Goal: Task Accomplishment & Management: Complete application form

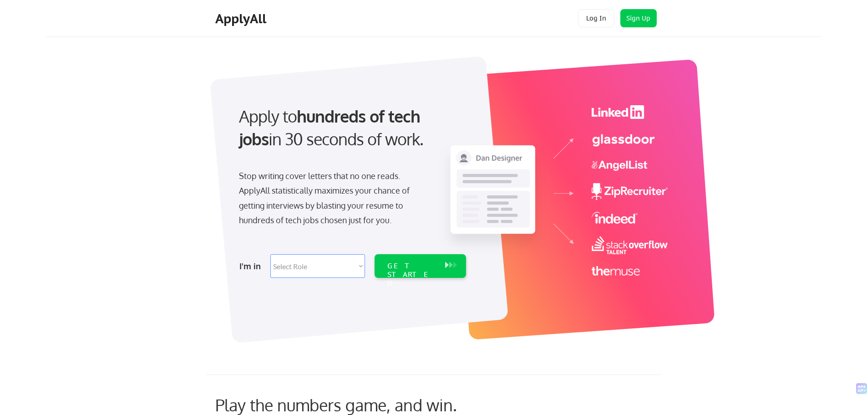
click at [331, 266] on select "Select Role Software Engineering Product Management Customer Success Sales UI/U…" at bounding box center [317, 266] width 95 height 24
select select ""design""
click at [270, 254] on select "Select Role Software Engineering Product Management Customer Success Sales UI/U…" at bounding box center [317, 266] width 95 height 24
select select ""design""
click at [427, 263] on div "GET STARTED" at bounding box center [411, 274] width 49 height 26
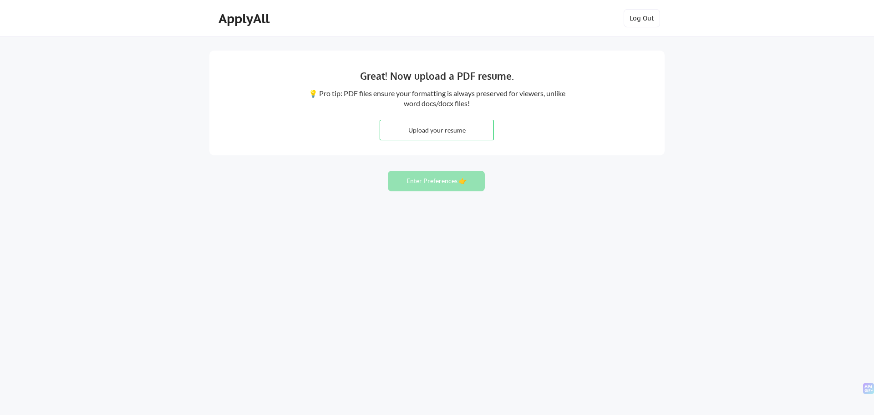
click at [448, 130] on input "file" at bounding box center [436, 130] width 113 height 20
type input "C:\fakepath\2024 - 2025_Design_Resume.pdf"
click at [451, 184] on button "Enter Preferences 👉" at bounding box center [436, 181] width 97 height 20
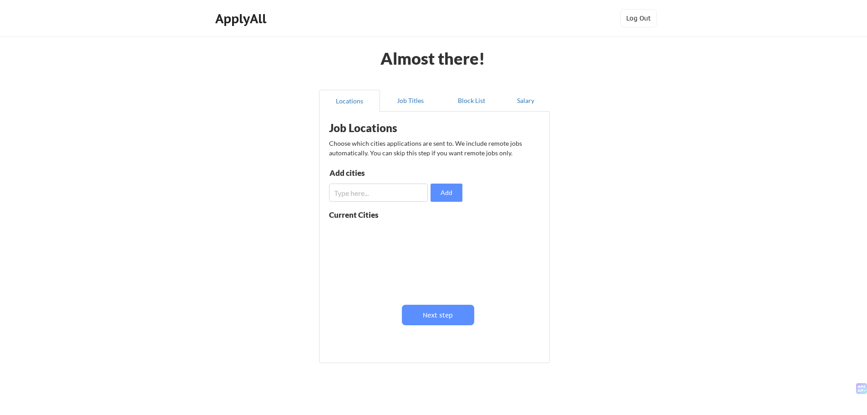
click at [413, 191] on input "input" at bounding box center [378, 192] width 99 height 18
type input "Chicago"
click at [443, 190] on button "Add" at bounding box center [447, 192] width 32 height 18
click at [393, 201] on input "input" at bounding box center [378, 192] width 99 height 18
type input "New York City"
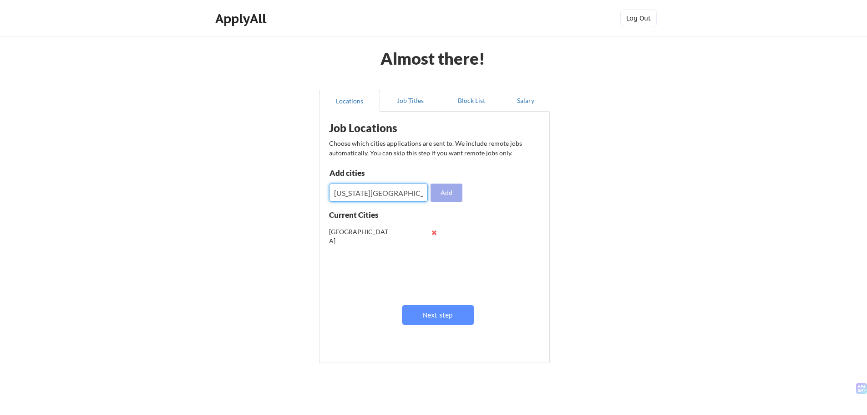
click at [442, 190] on button "Add" at bounding box center [447, 192] width 32 height 18
click at [372, 185] on input "input" at bounding box center [378, 192] width 99 height 18
type input "Los Angeles"
click at [446, 192] on button "Add" at bounding box center [447, 192] width 32 height 18
click at [387, 188] on input "input" at bounding box center [378, 192] width 99 height 18
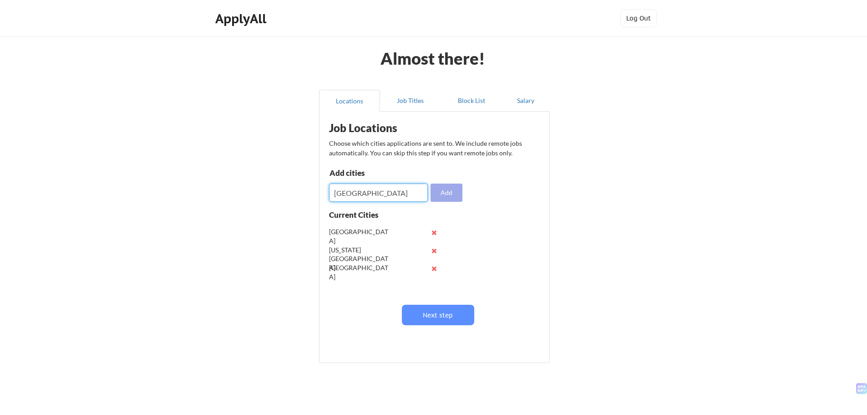
type input "Atlanta"
click at [448, 194] on button "Add" at bounding box center [447, 192] width 32 height 18
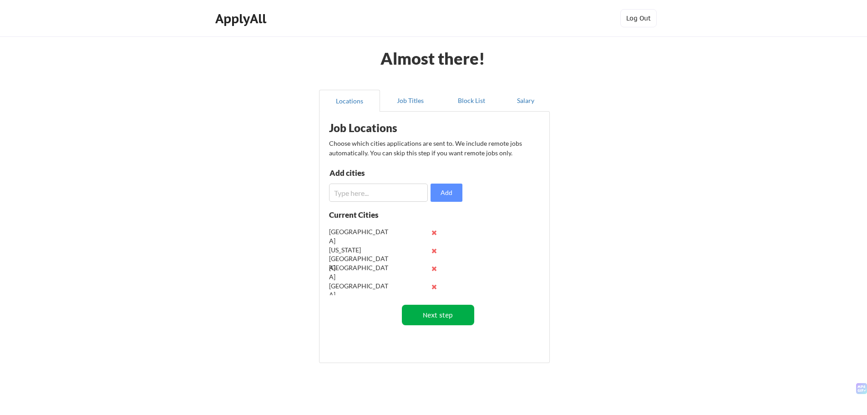
click at [429, 318] on button "Next step" at bounding box center [438, 315] width 72 height 20
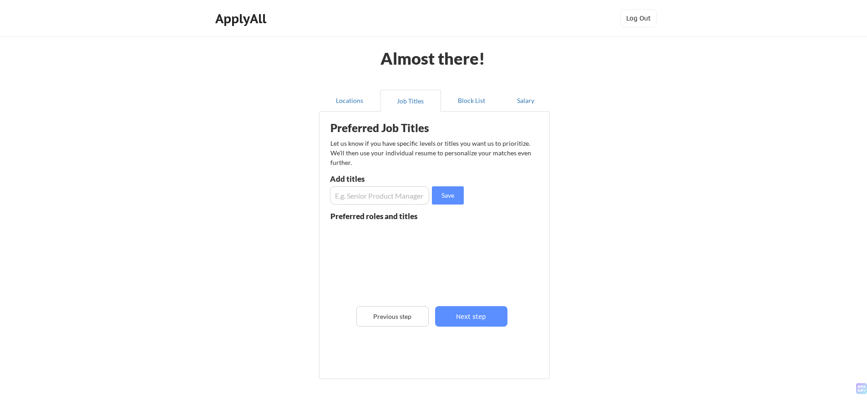
click at [370, 190] on input "input" at bounding box center [379, 195] width 99 height 18
type input "UX Designer"
click at [439, 192] on button "Save" at bounding box center [448, 195] width 32 height 18
click at [392, 189] on input "input" at bounding box center [379, 195] width 99 height 18
type input "Senior Visual Designer"
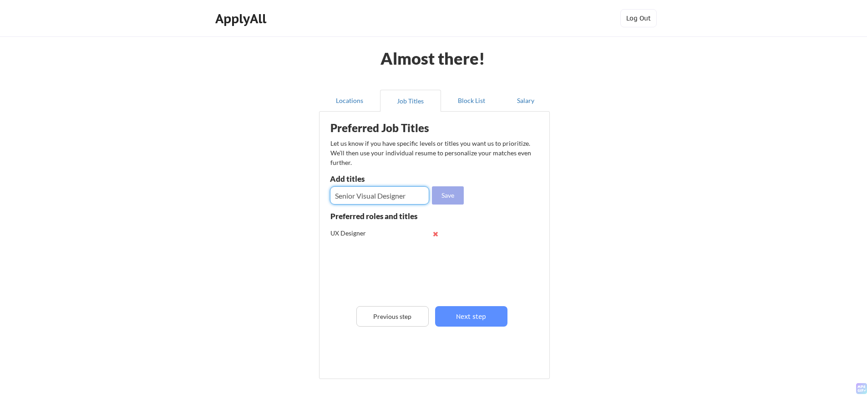
click at [446, 191] on button "Save" at bounding box center [448, 195] width 32 height 18
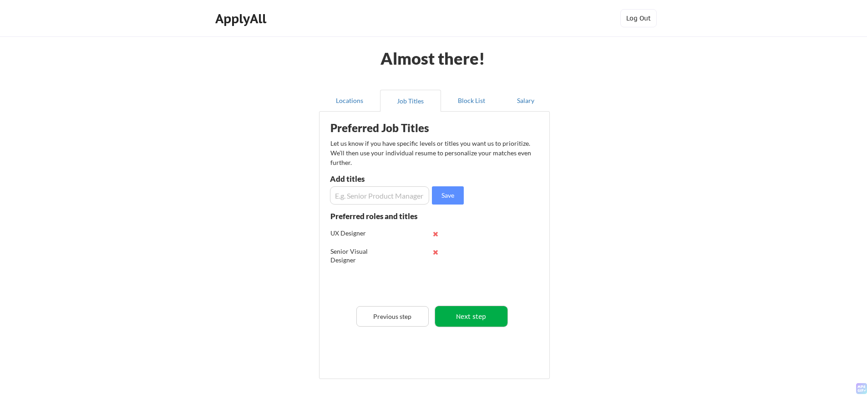
click at [470, 319] on button "Next step" at bounding box center [471, 316] width 72 height 20
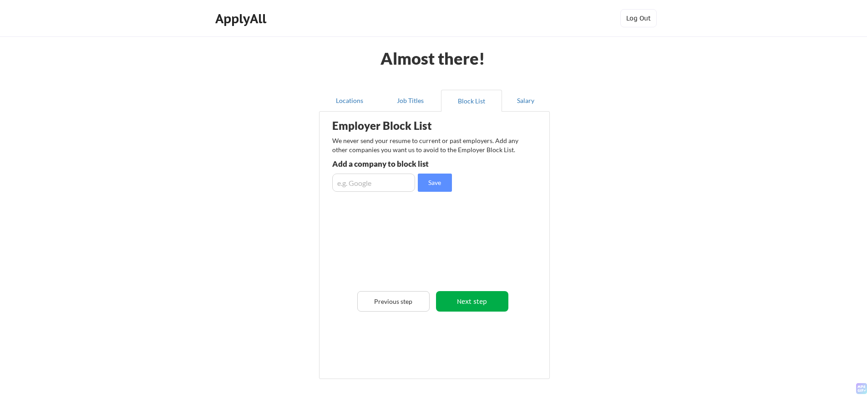
click at [484, 302] on button "Next step" at bounding box center [472, 301] width 72 height 20
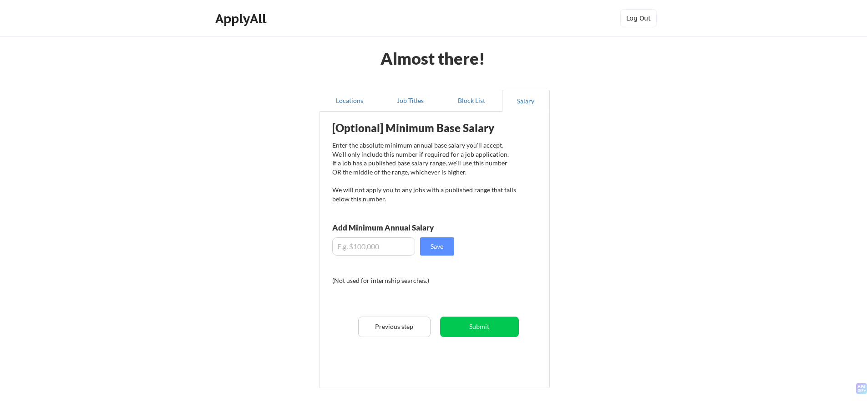
click at [391, 244] on input "input" at bounding box center [373, 246] width 83 height 18
type input "$110,000"
click at [435, 250] on button "Save" at bounding box center [437, 246] width 34 height 18
click at [493, 326] on button "Submit" at bounding box center [479, 326] width 79 height 20
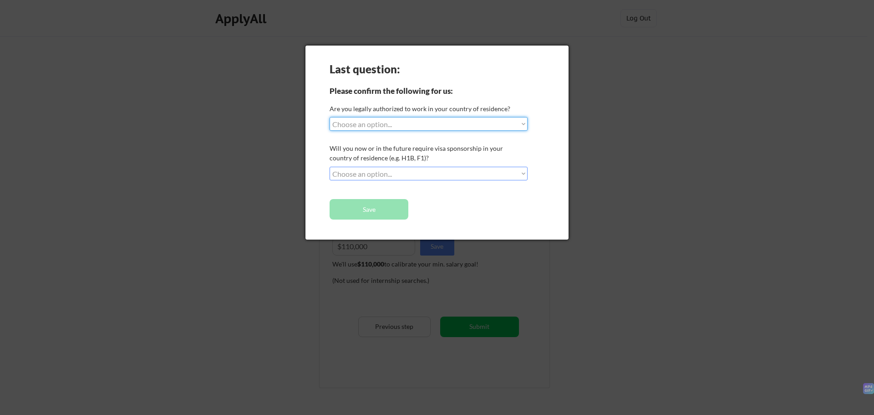
click at [395, 127] on select "Choose an option... Yes, I am a US Citizen Yes, I am a Canadian Citizen Yes, I …" at bounding box center [429, 124] width 198 height 14
select select ""yes__i_am_a_us_citizen""
click at [330, 117] on select "Choose an option... Yes, I am a US Citizen Yes, I am a Canadian Citizen Yes, I …" at bounding box center [429, 124] width 198 height 14
click at [372, 178] on select "Choose an option... No, I will not need sponsorship Yes, I will need sponsorship" at bounding box center [429, 174] width 198 height 14
select select ""no__i_will_not_need_sponsorship""
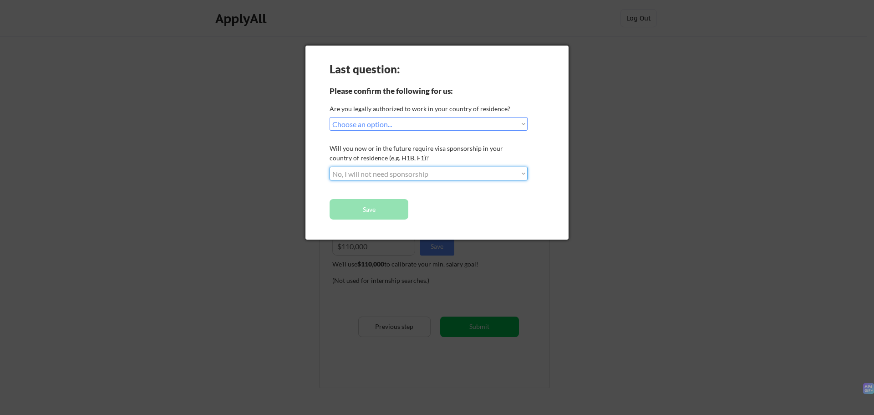
click at [330, 167] on select "Choose an option... No, I will not need sponsorship Yes, I will need sponsorship" at bounding box center [429, 174] width 198 height 14
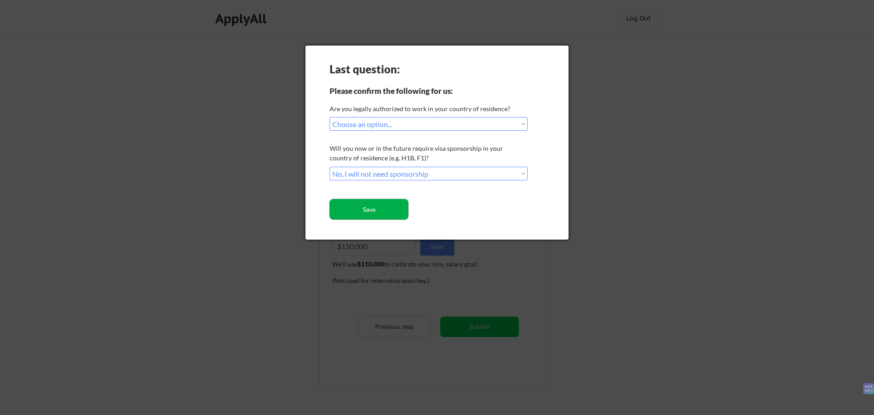
click at [378, 211] on button "Save" at bounding box center [369, 209] width 79 height 20
